Goal: Information Seeking & Learning: Check status

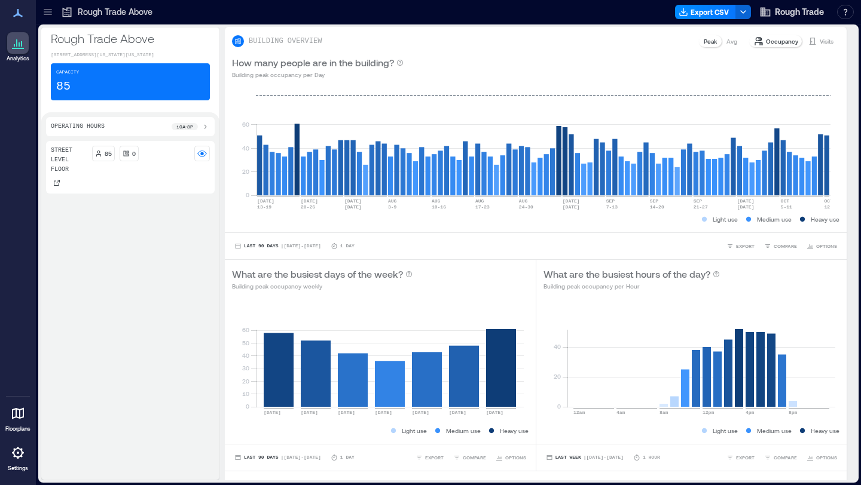
click at [49, 12] on icon at bounding box center [48, 11] width 8 height 1
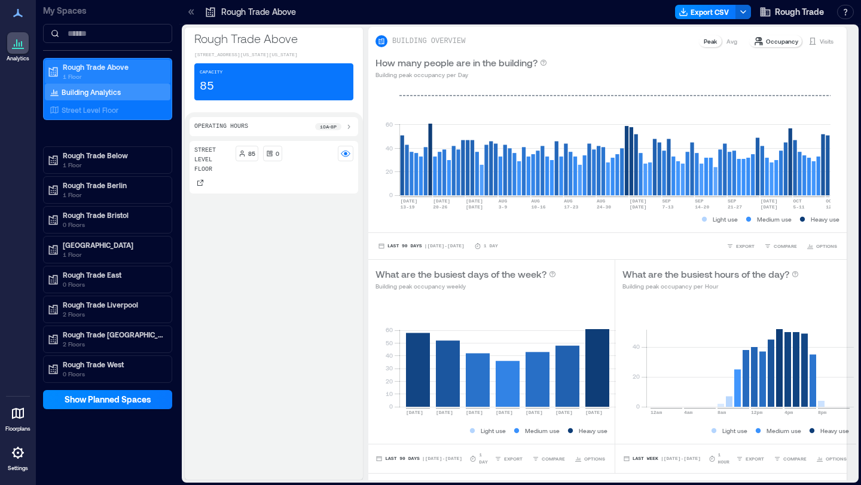
click at [104, 73] on p "1 Floor" at bounding box center [113, 77] width 100 height 10
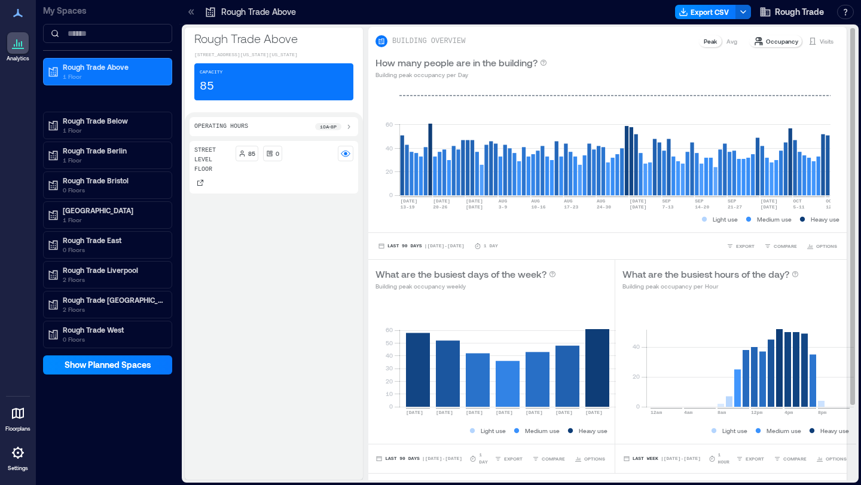
click at [820, 36] on p "Visits" at bounding box center [827, 41] width 14 height 10
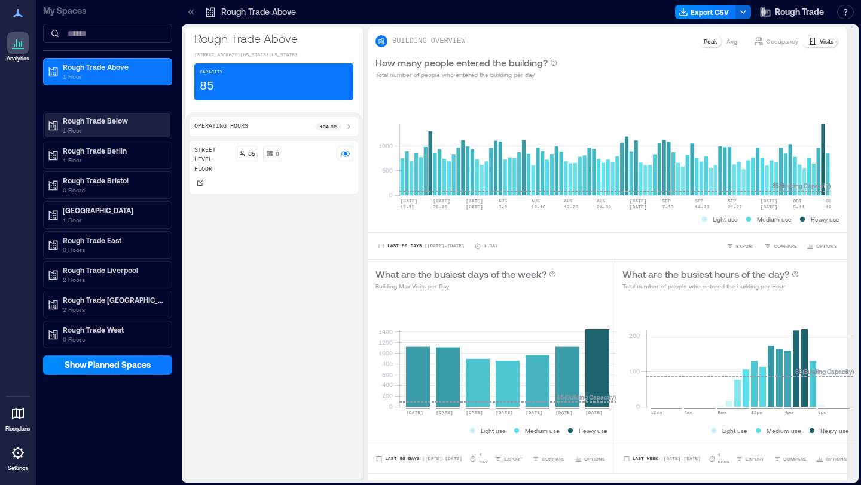
click at [95, 120] on p "Rough Trade Below" at bounding box center [113, 121] width 100 height 10
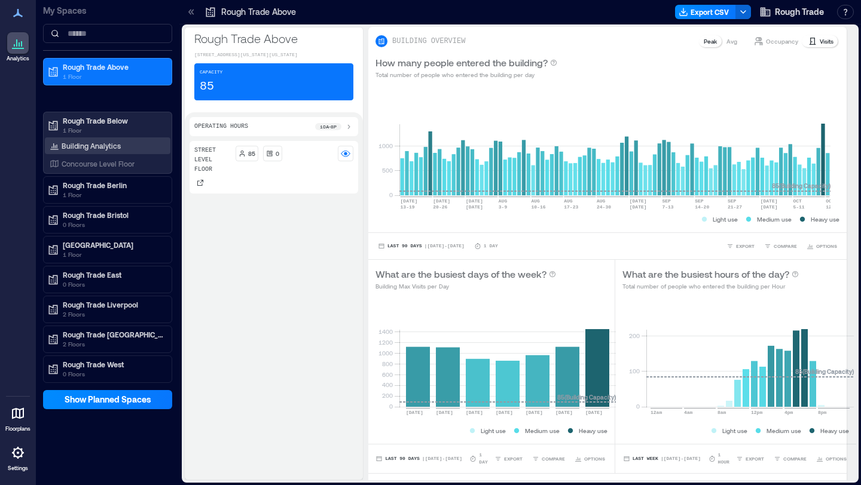
click at [107, 146] on p "Building Analytics" at bounding box center [91, 146] width 59 height 10
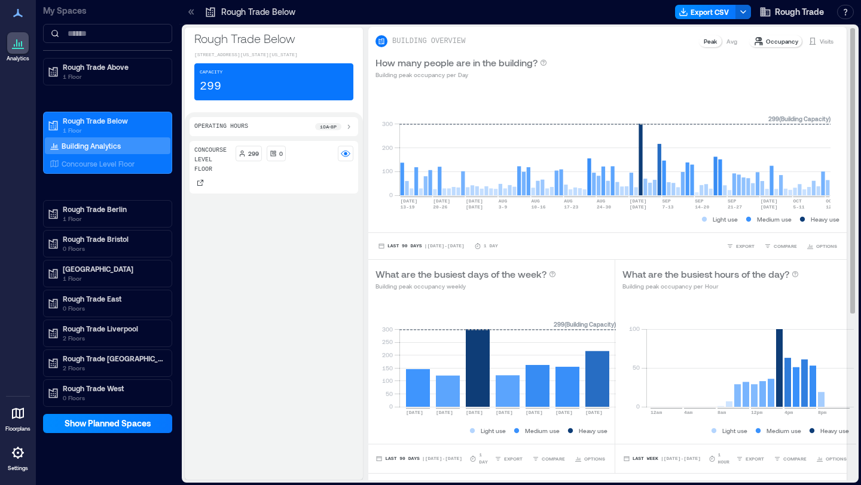
click at [820, 42] on p "Visits" at bounding box center [827, 41] width 14 height 10
